Goal: Information Seeking & Learning: Check status

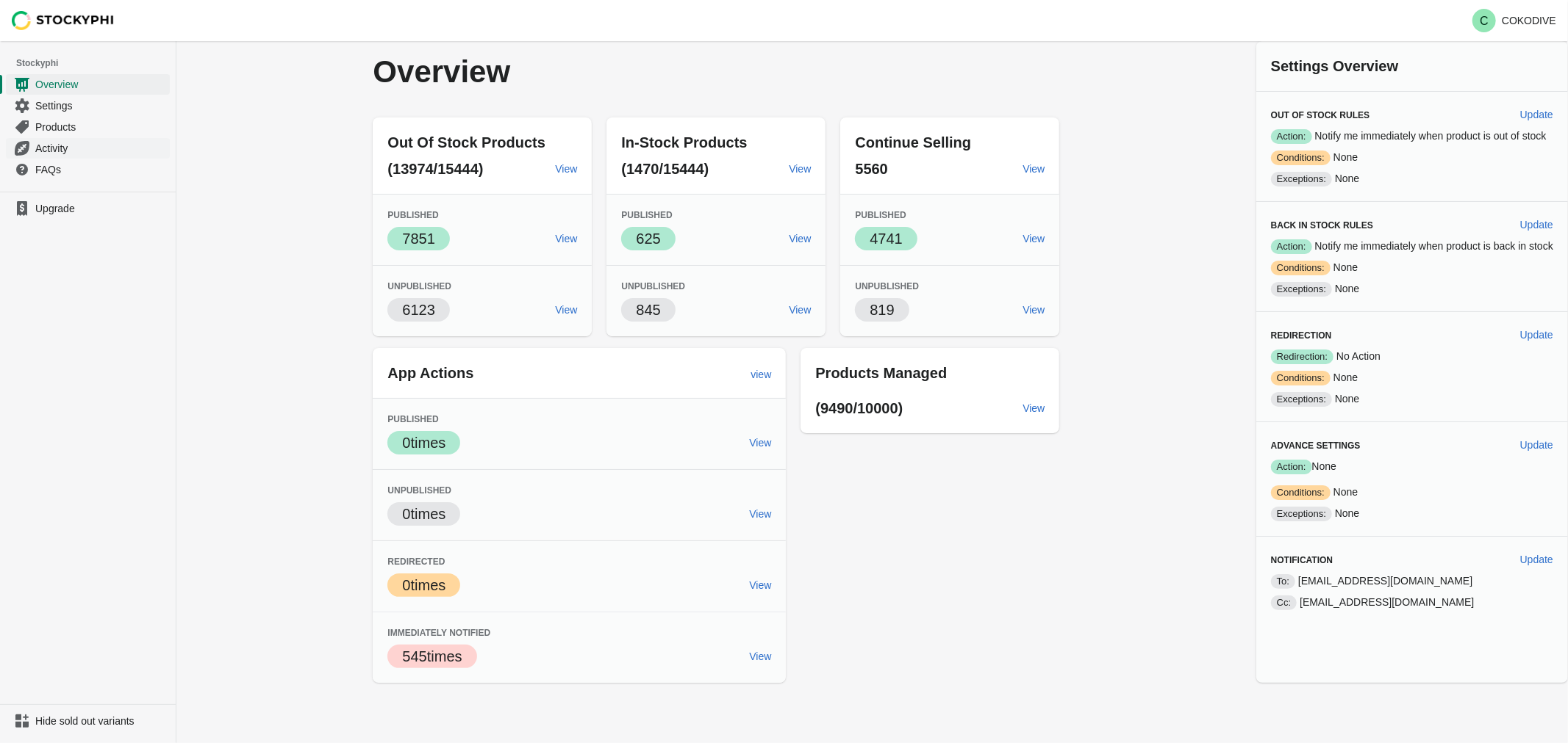
click at [54, 148] on span "Activity" at bounding box center [101, 148] width 132 height 15
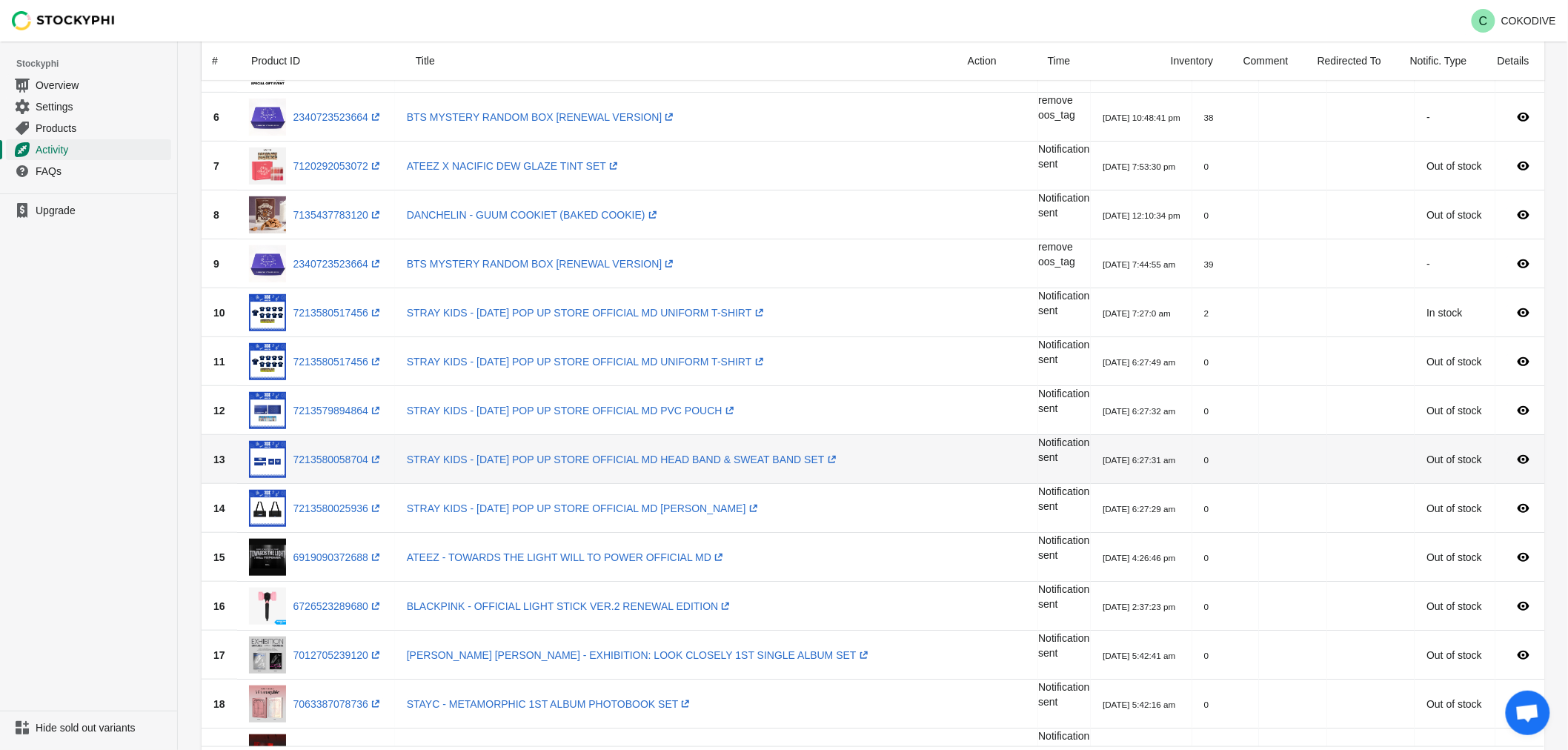
scroll to position [312, 0]
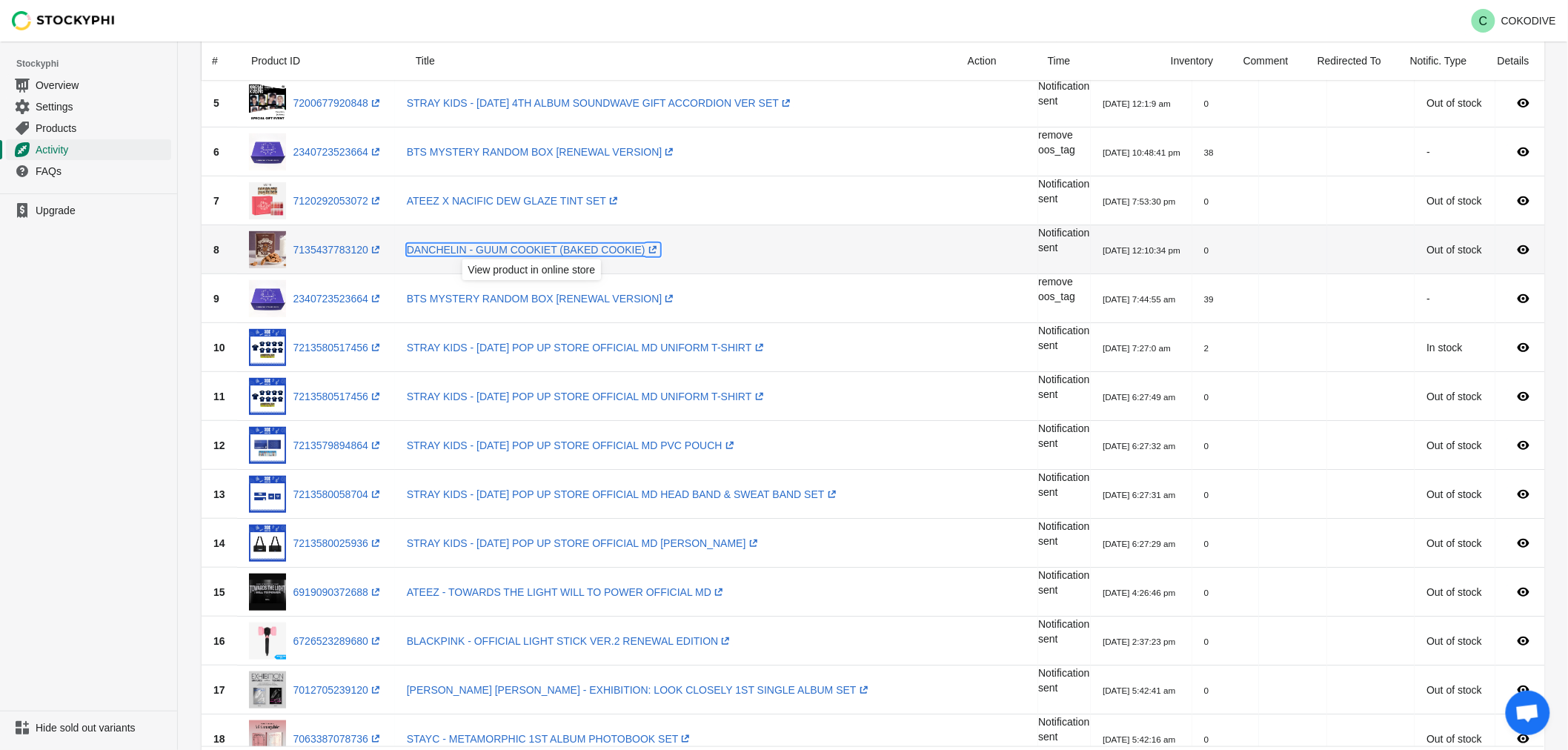
drag, startPoint x: 542, startPoint y: 246, endPoint x: 527, endPoint y: 235, distance: 18.6
click at [542, 246] on link "DANCHELIN - GUUM COOKIET (BAKED COOKIE) (opens a new window)" at bounding box center [534, 250] width 254 height 12
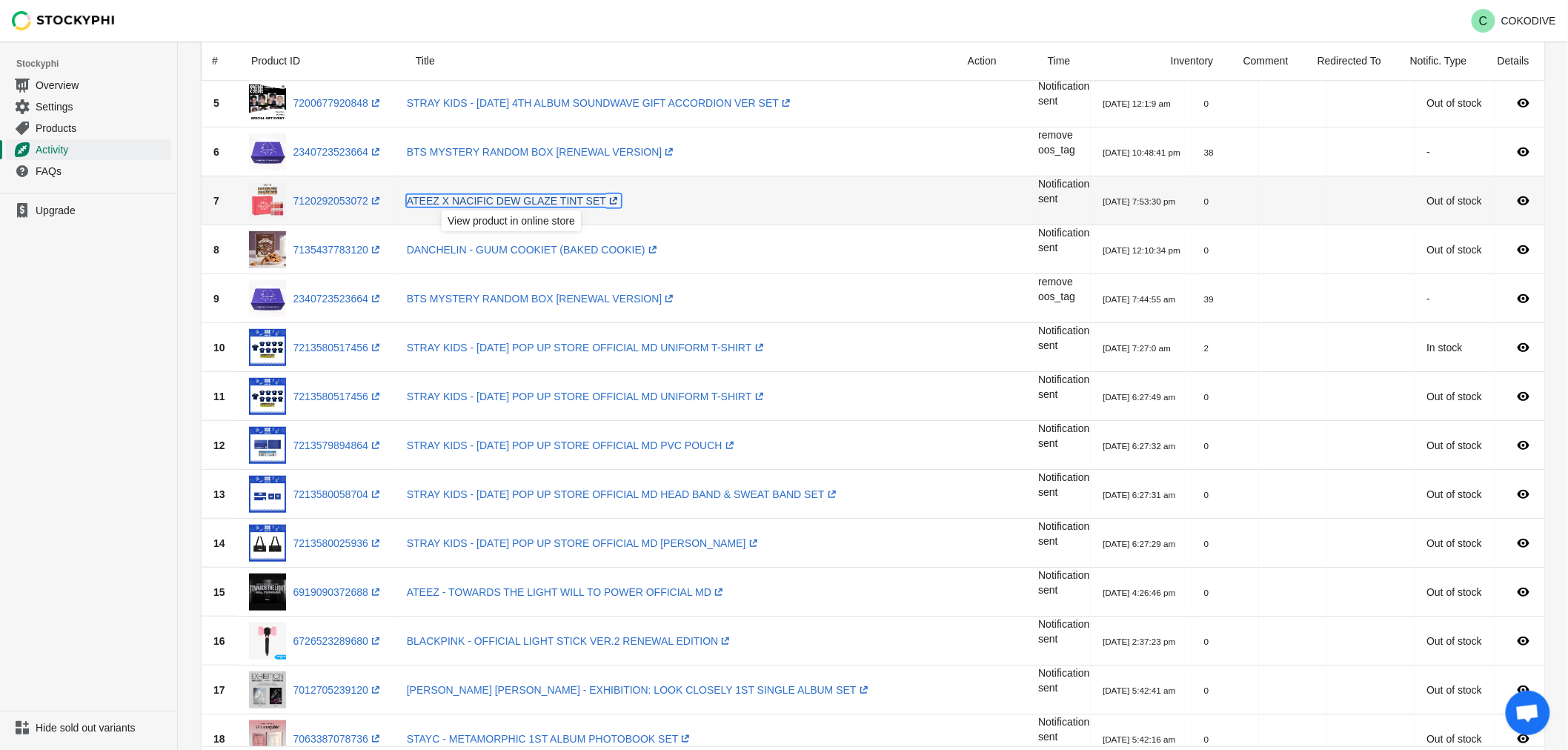
click at [459, 202] on link "ATEEZ X NACIFIC DEW GLAZE TINT SET (opens a new window)" at bounding box center [514, 201] width 215 height 12
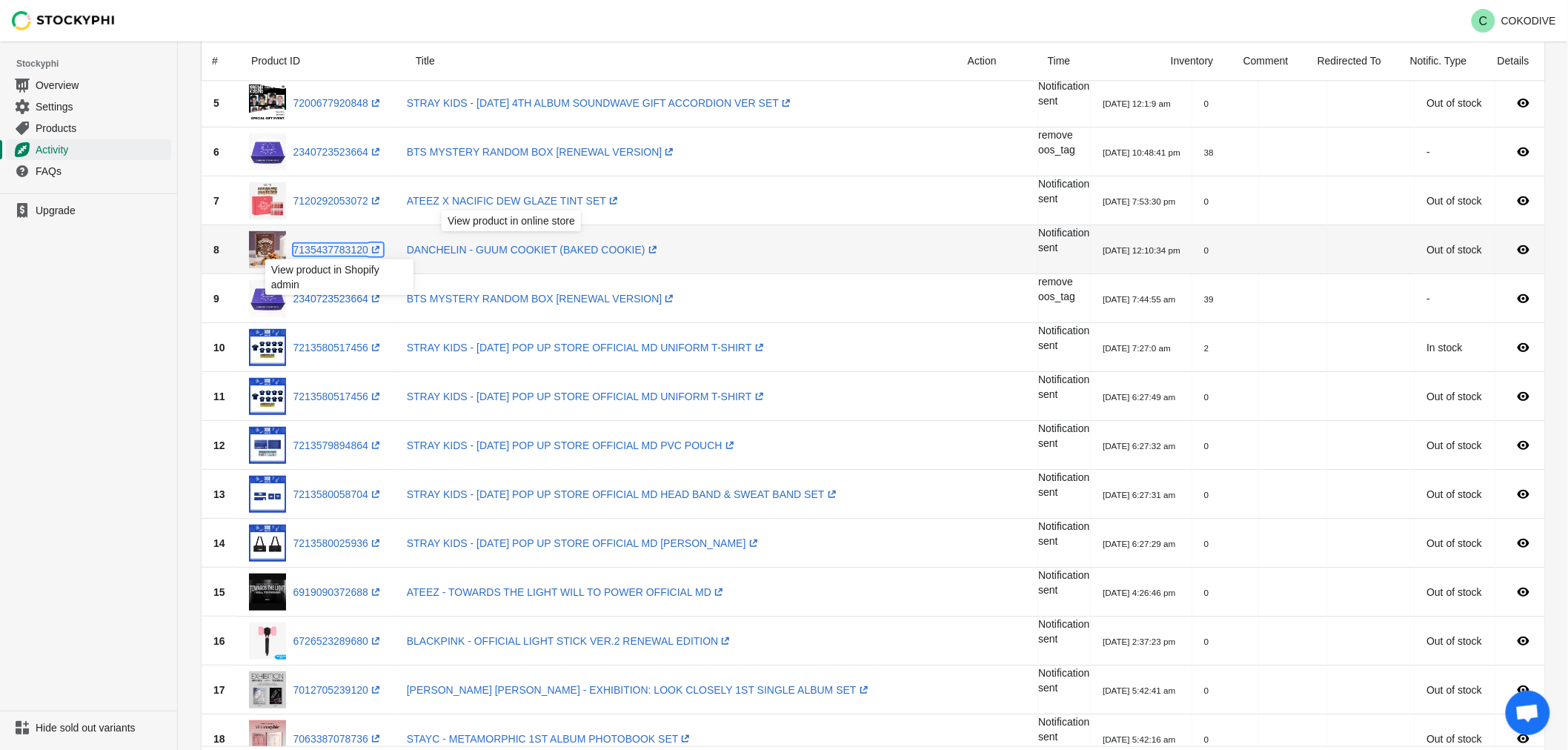
drag, startPoint x: 322, startPoint y: 249, endPoint x: 323, endPoint y: 241, distance: 8.1
click at [322, 249] on link "7135437783120 (opens a new window)" at bounding box center [338, 250] width 90 height 12
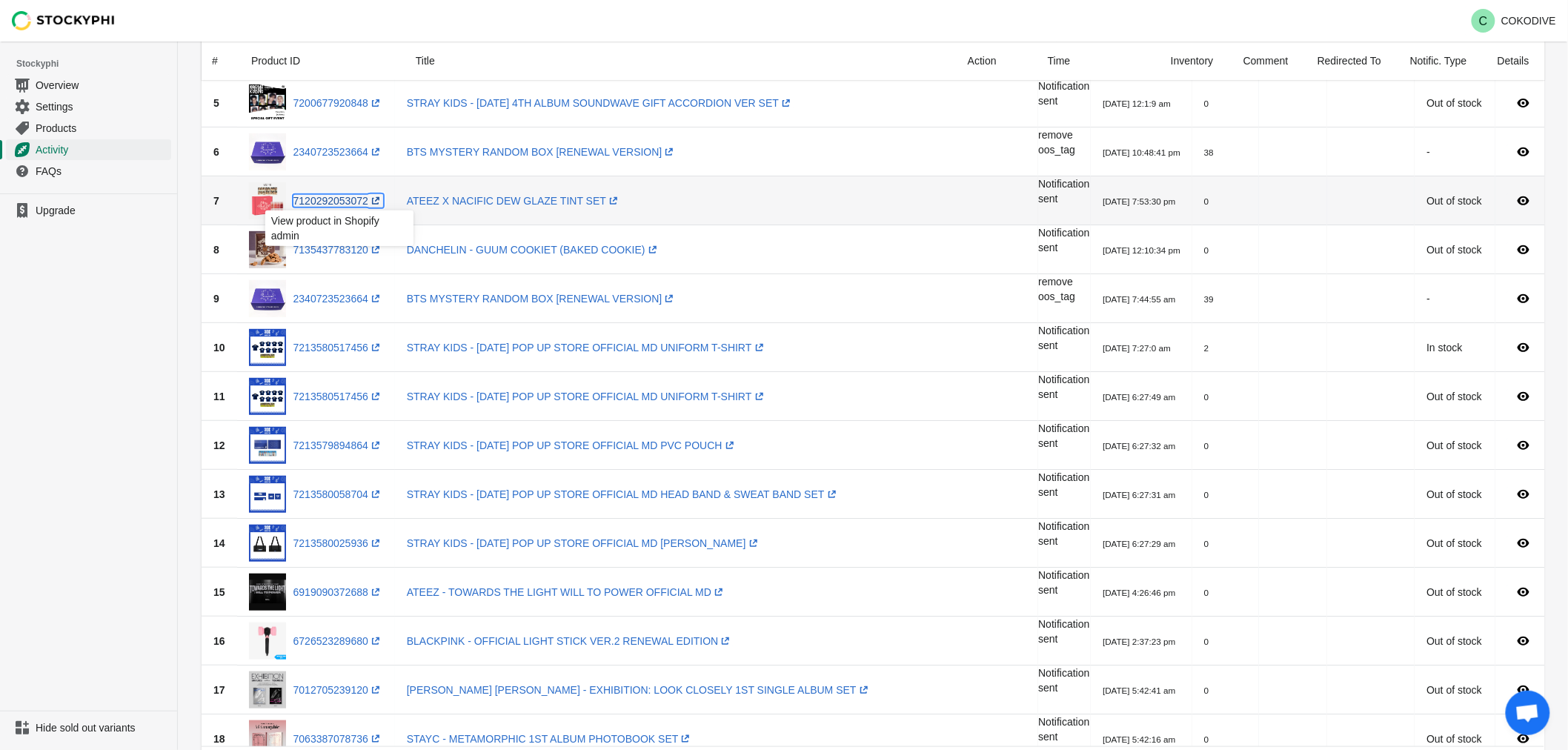
click at [324, 203] on link "7120292053072 (opens a new window)" at bounding box center [338, 201] width 90 height 12
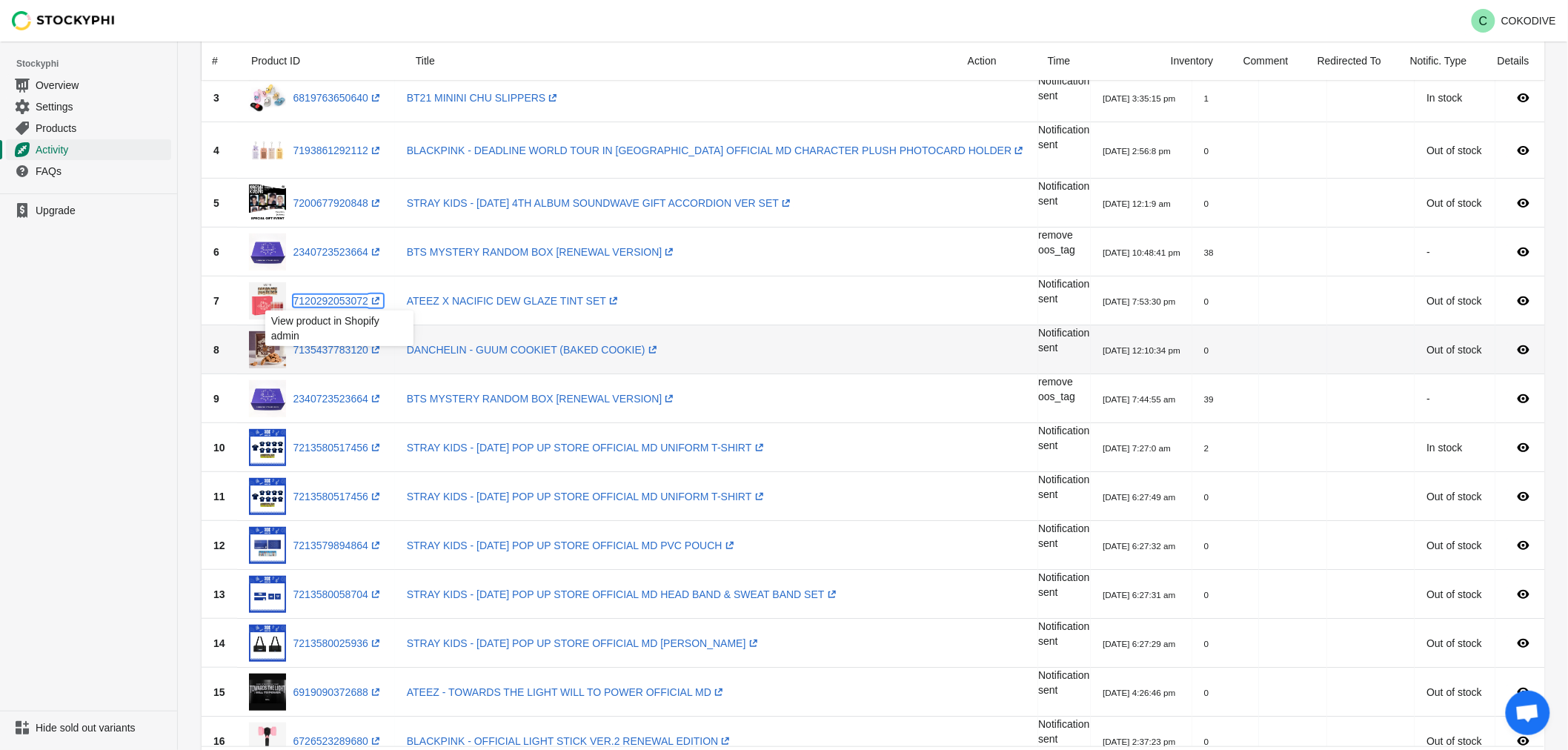
scroll to position [146, 0]
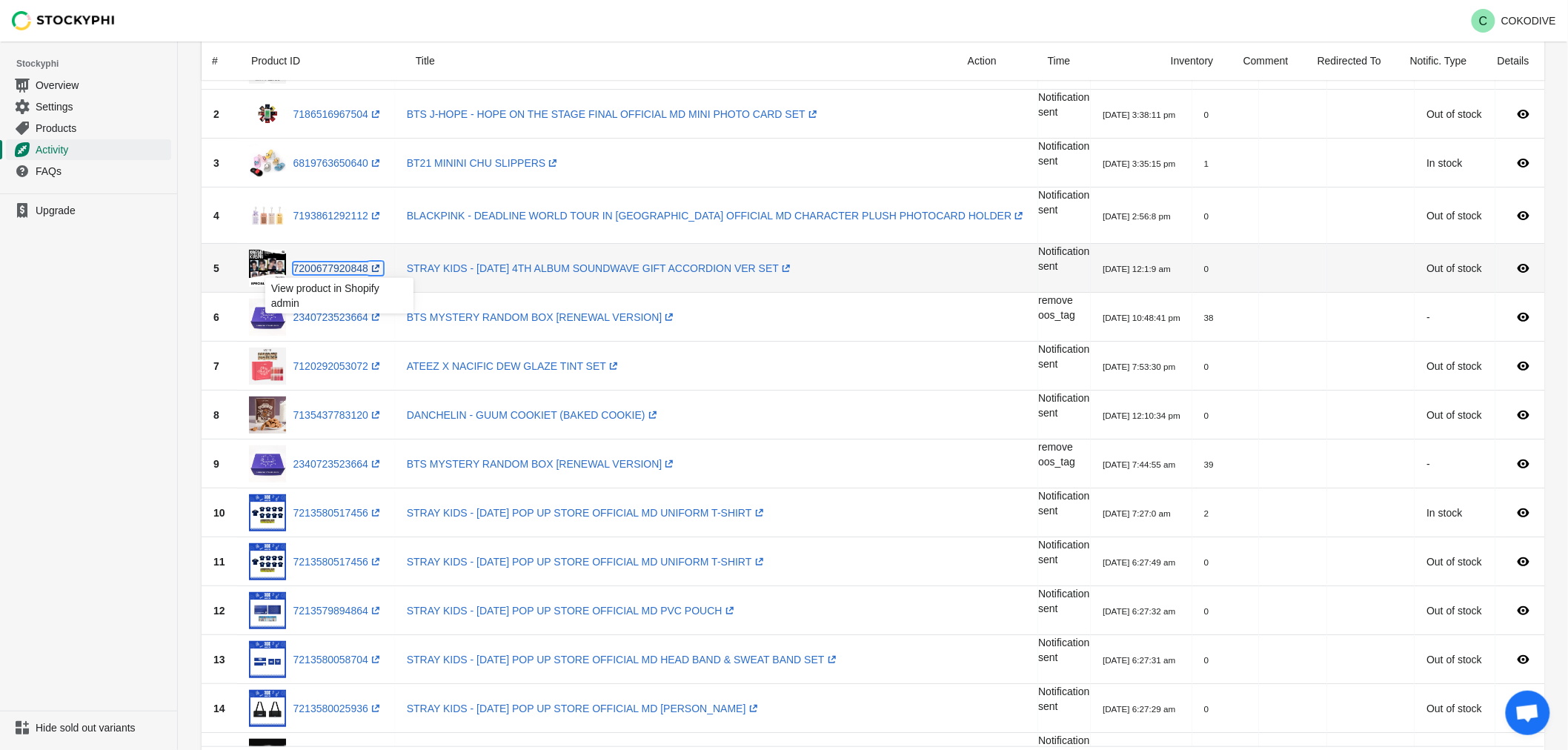
click at [314, 268] on link "7200677920848 (opens a new window)" at bounding box center [338, 269] width 90 height 12
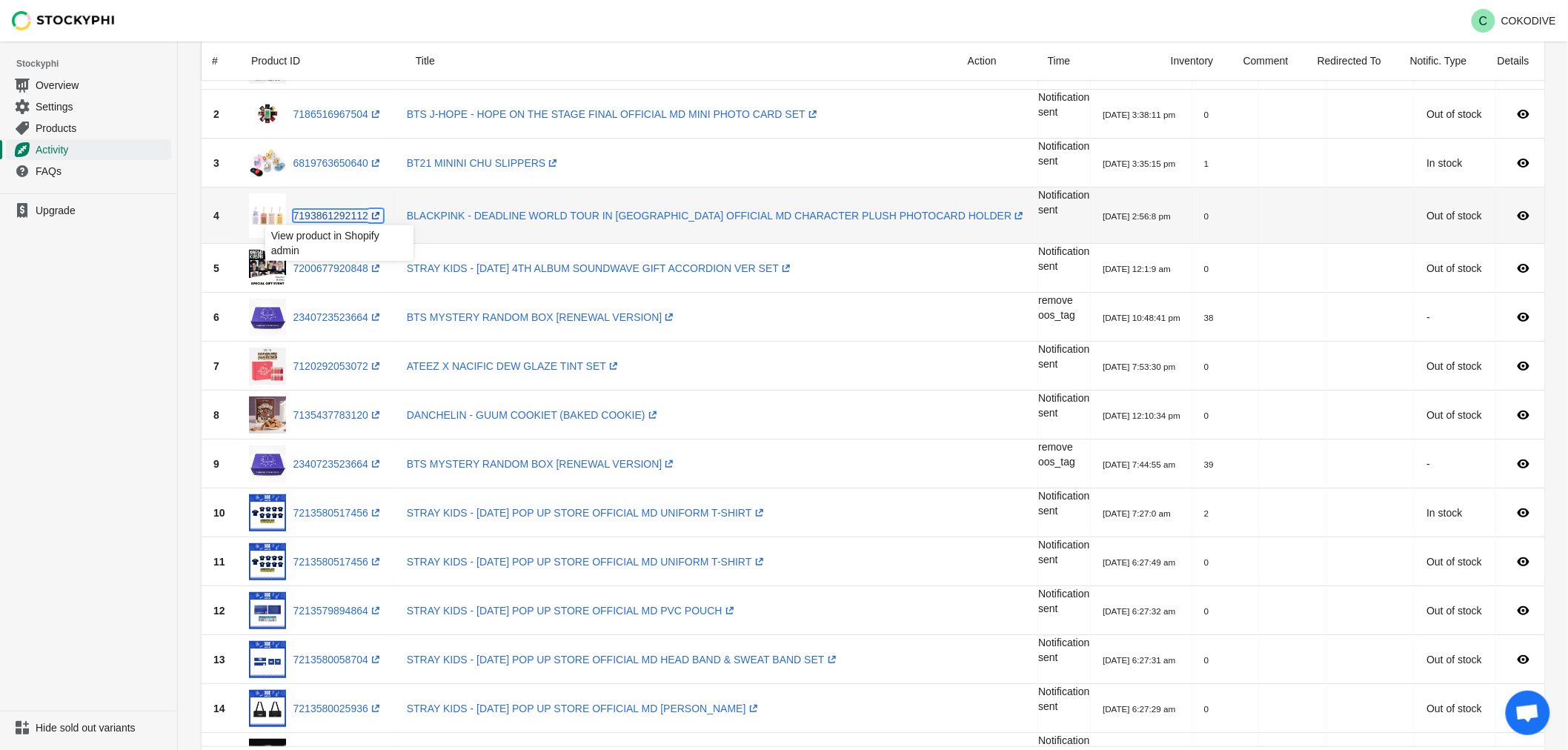
click at [326, 220] on link "7193861292112 (opens a new window)" at bounding box center [338, 216] width 90 height 12
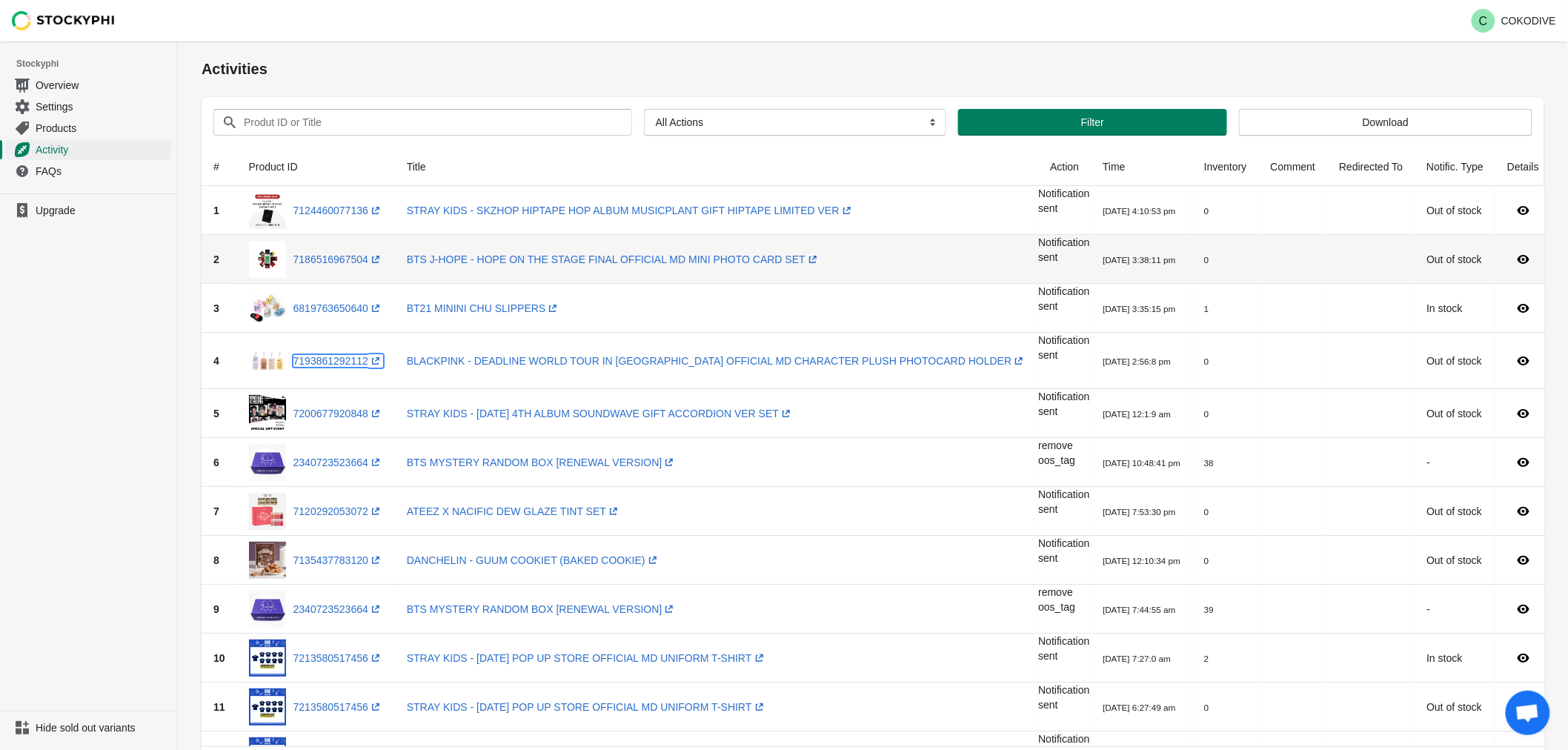
scroll to position [0, 0]
click at [320, 266] on link "7186516967504 (opens a new window)" at bounding box center [338, 261] width 90 height 12
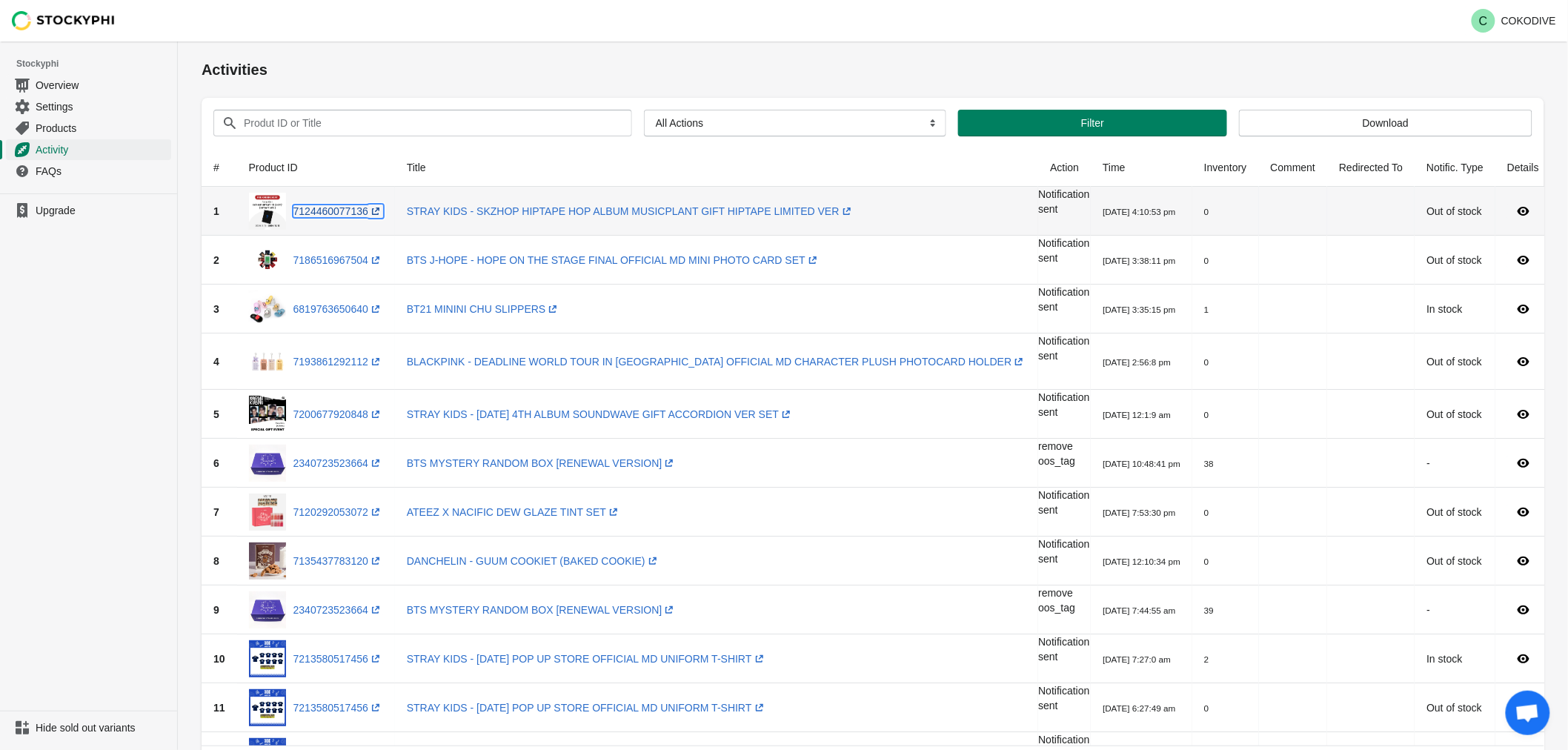
click at [343, 215] on link "7124460077136 (opens a new window)" at bounding box center [338, 212] width 90 height 12
